Goal: Information Seeking & Learning: Learn about a topic

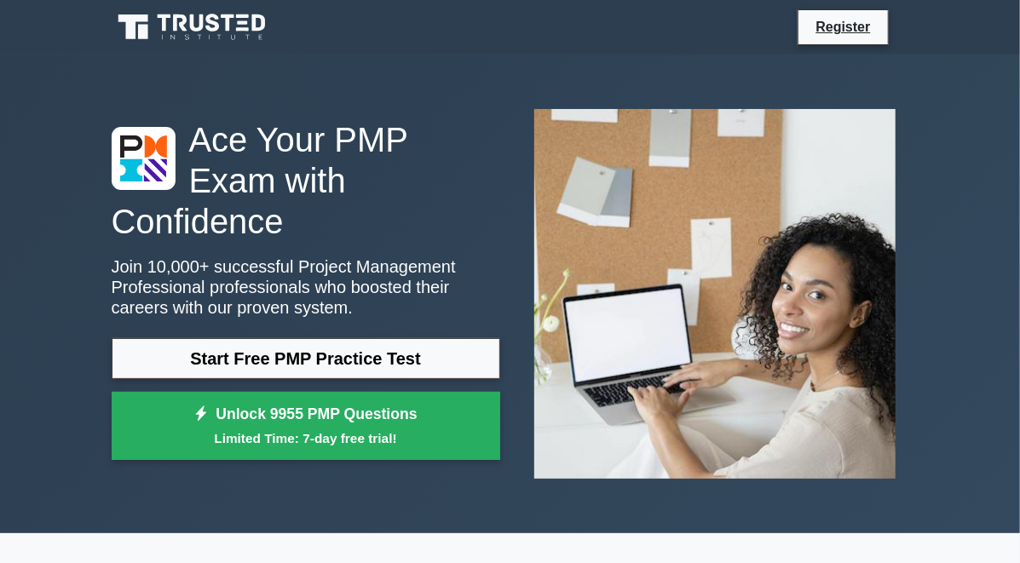
click at [353, 338] on link "Start Free PMP Practice Test" at bounding box center [306, 358] width 388 height 41
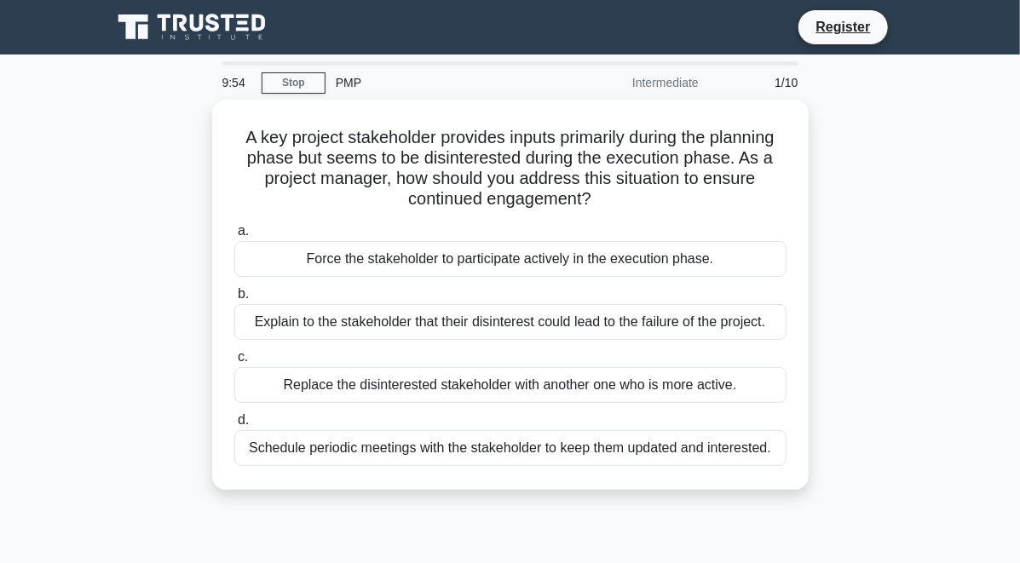
click at [119, 246] on div "A key project stakeholder provides inputs primarily during the planning phase b…" at bounding box center [510, 305] width 818 height 411
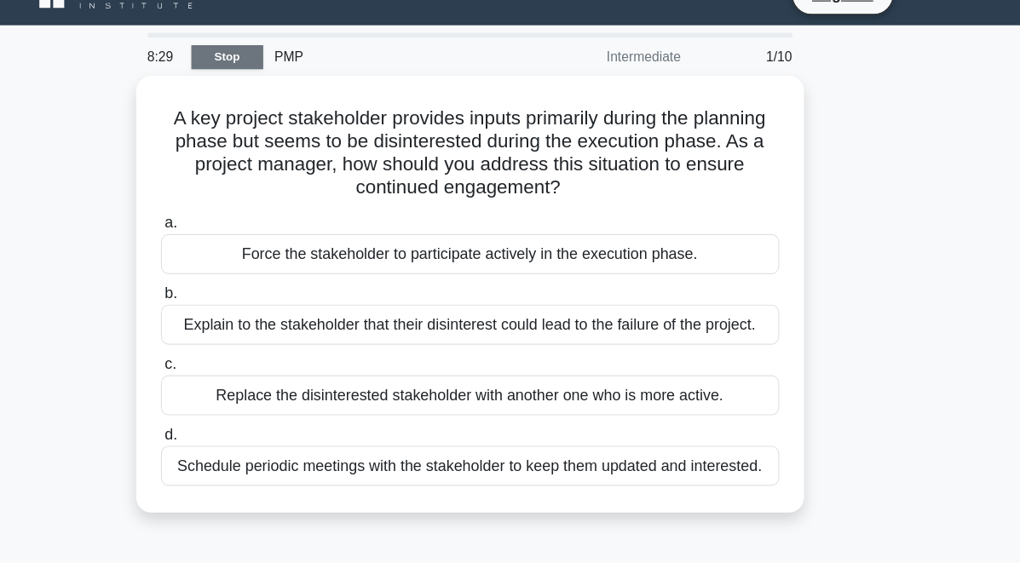
click at [285, 83] on link "Stop" at bounding box center [294, 82] width 64 height 21
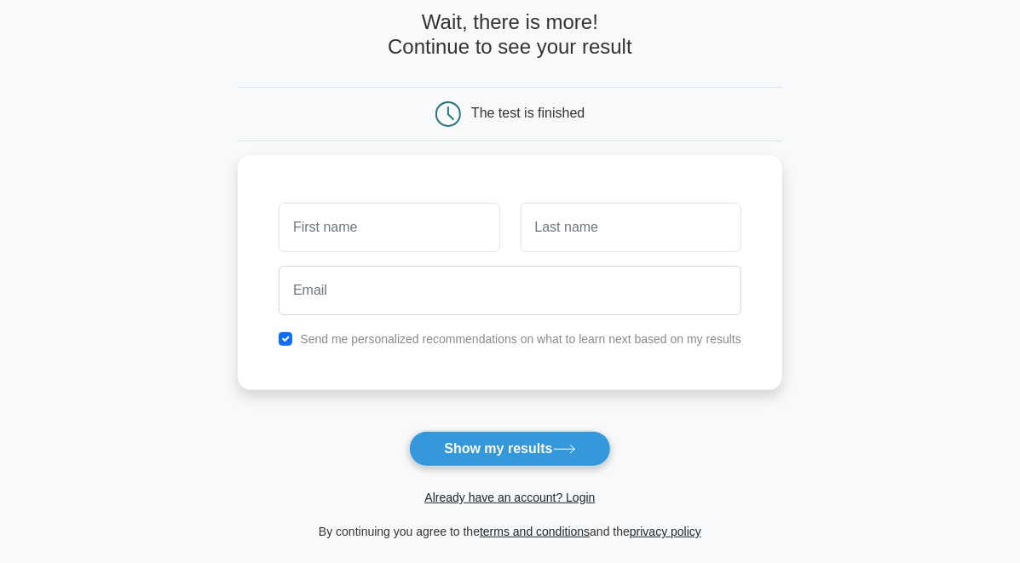
scroll to position [85, 0]
